Goal: Task Accomplishment & Management: Manage account settings

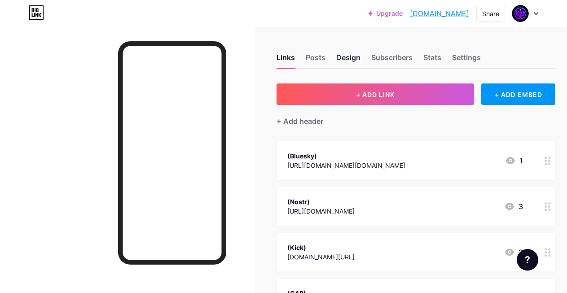
click at [355, 59] on div "Design" at bounding box center [348, 60] width 24 height 16
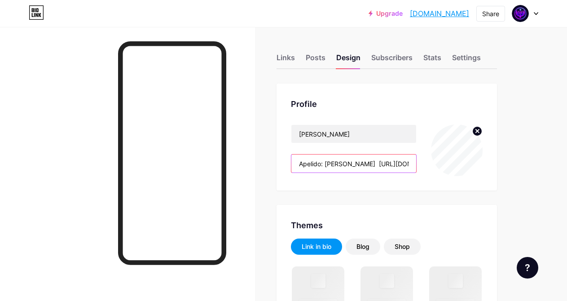
click at [377, 162] on input "Apelido: [PERSON_NAME] [URL][DOMAIN_NAME] BCS16X90" at bounding box center [353, 163] width 125 height 18
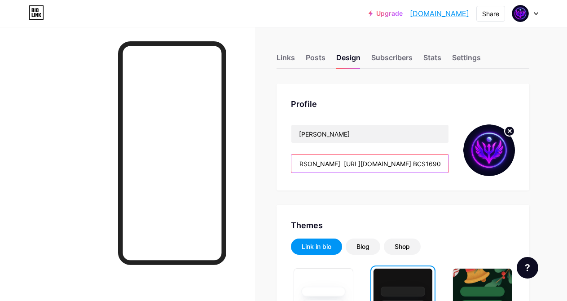
scroll to position [0, 37]
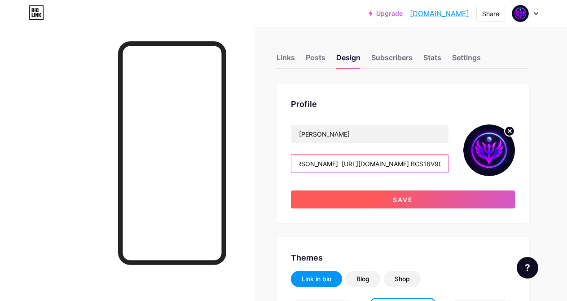
type input "Apelido: [PERSON_NAME] [URL][DOMAIN_NAME] BCS16V90"
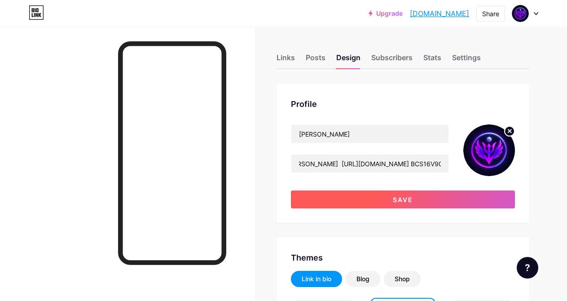
scroll to position [0, 0]
click at [399, 198] on span "Save" at bounding box center [403, 200] width 20 height 8
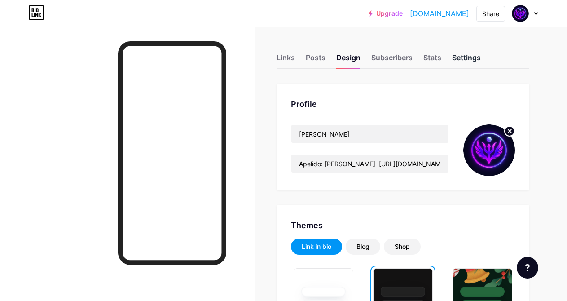
click at [463, 59] on div "Settings" at bounding box center [466, 60] width 29 height 16
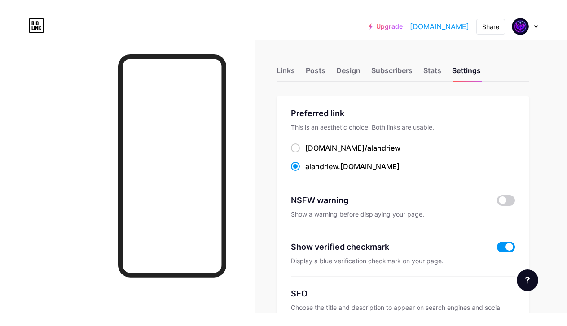
scroll to position [263, 0]
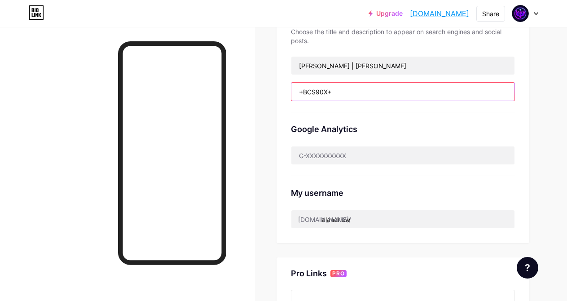
click at [344, 98] on input "+BCS90X+" at bounding box center [402, 92] width 223 height 18
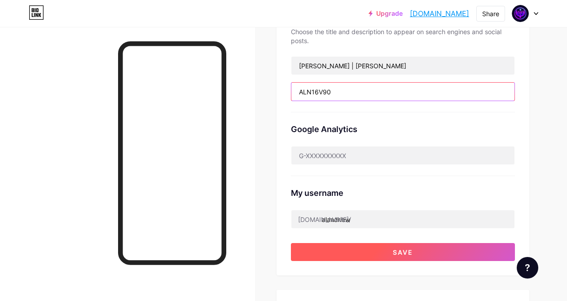
type input "ALN16V90"
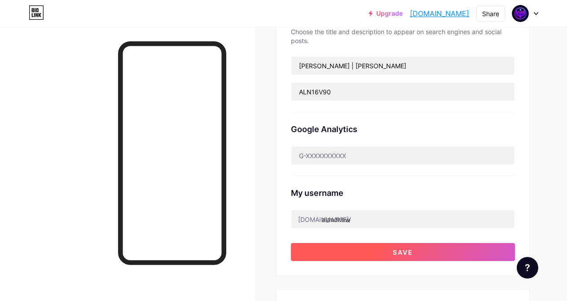
click at [363, 249] on button "Save" at bounding box center [403, 252] width 224 height 18
